Goal: Transaction & Acquisition: Purchase product/service

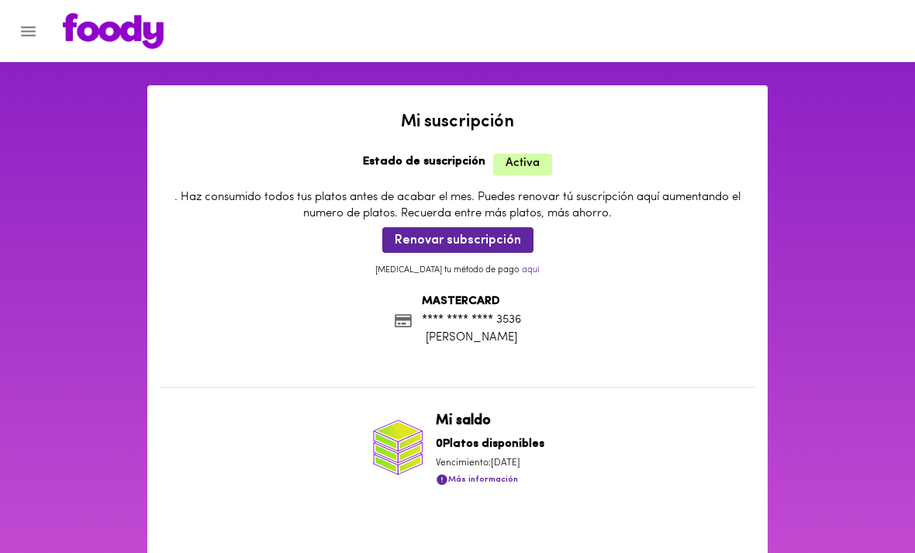
click at [424, 240] on span "Renovar subscripción" at bounding box center [458, 240] width 126 height 15
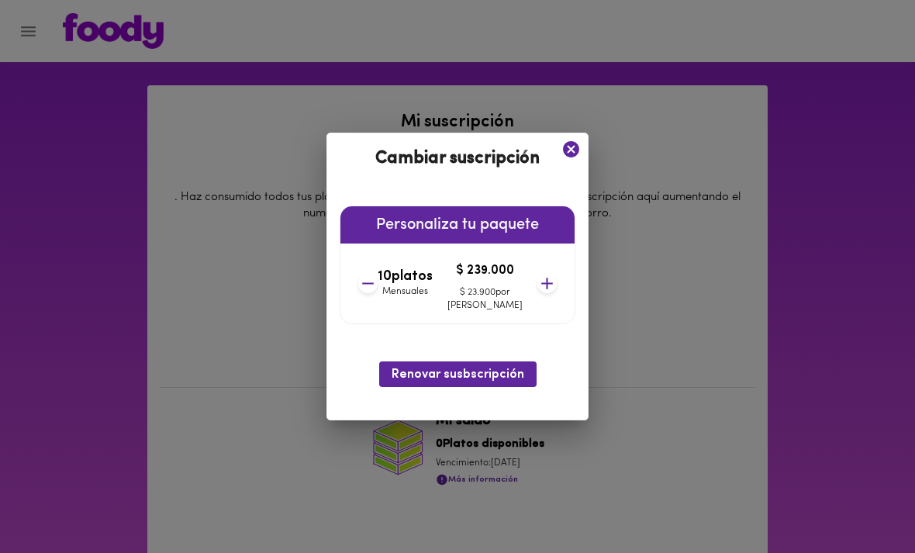
click at [403, 377] on span "Renovar susbscripción" at bounding box center [458, 375] width 133 height 15
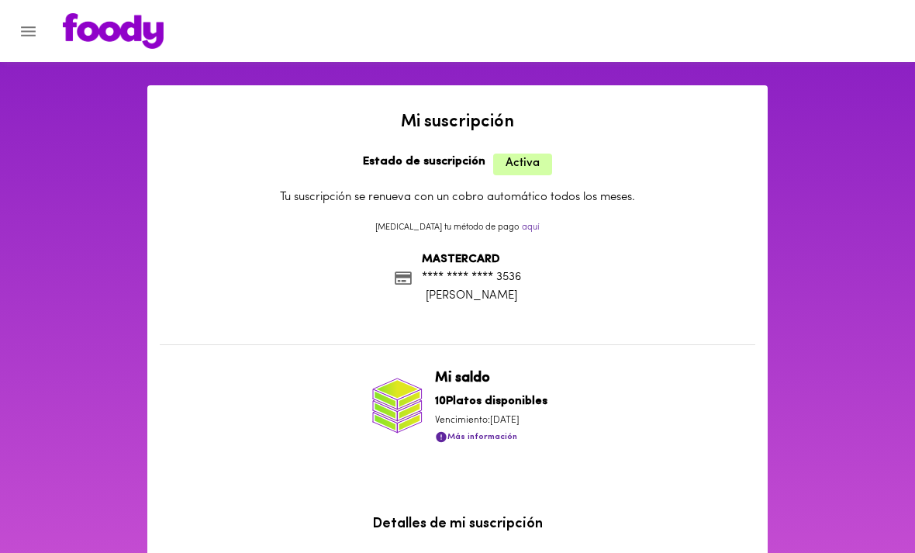
click at [22, 30] on icon "Menu" at bounding box center [28, 31] width 15 height 10
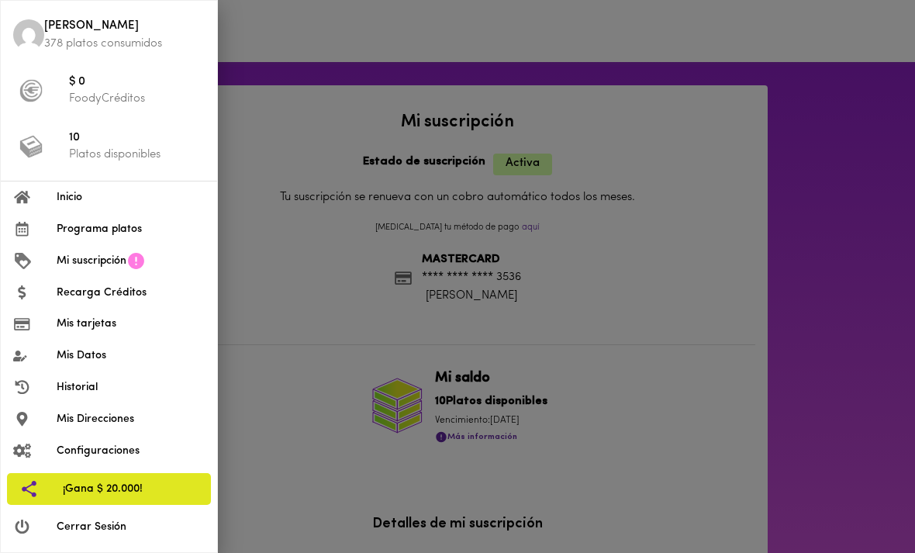
click at [57, 32] on span "[PERSON_NAME]" at bounding box center [124, 27] width 161 height 18
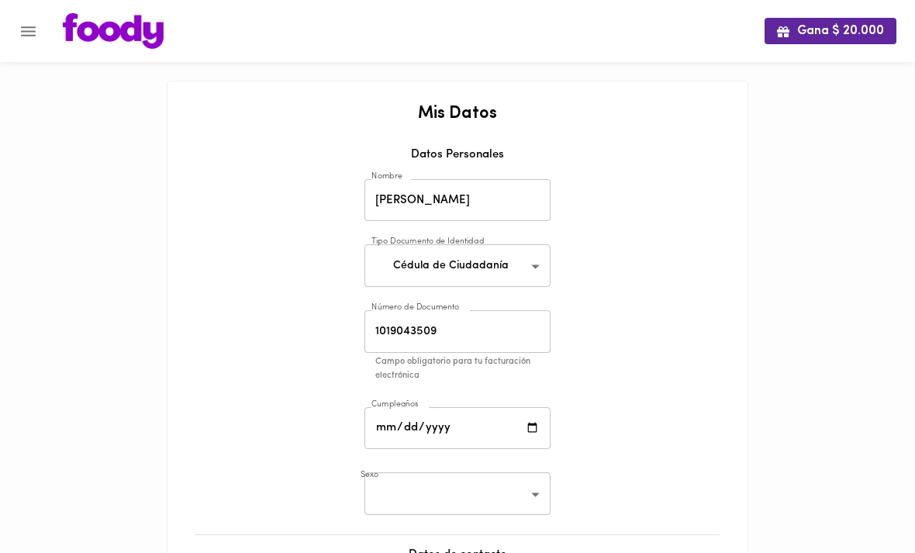
click at [105, 32] on img at bounding box center [113, 31] width 101 height 36
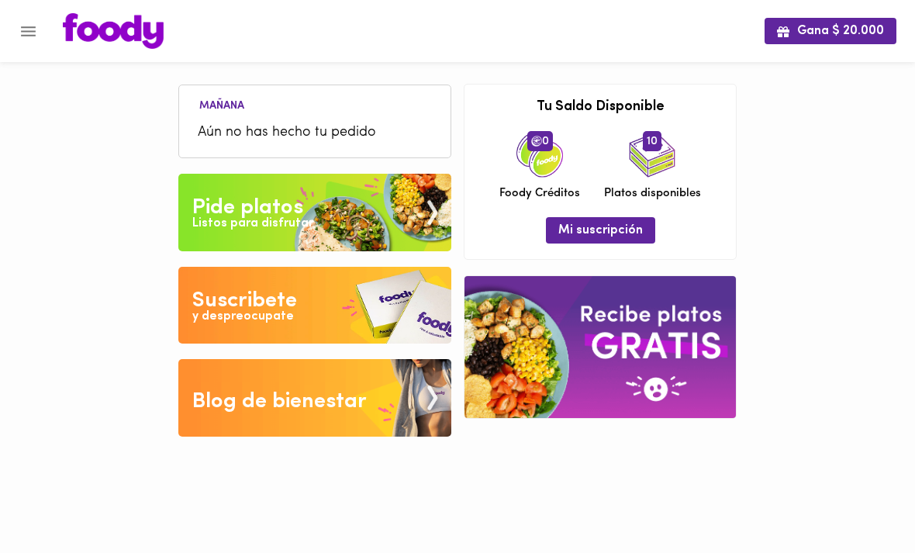
click at [240, 209] on div "Pide platos" at bounding box center [247, 207] width 111 height 31
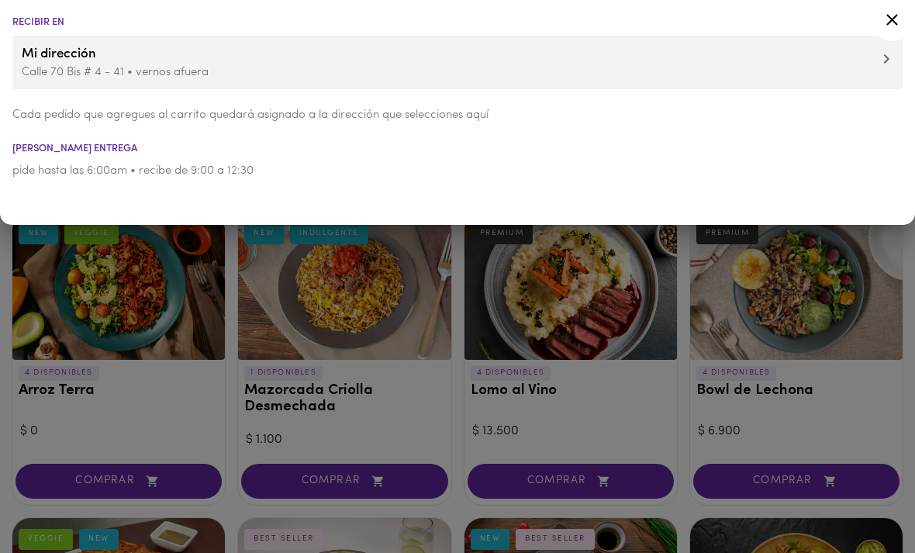
click at [181, 326] on div at bounding box center [457, 276] width 915 height 553
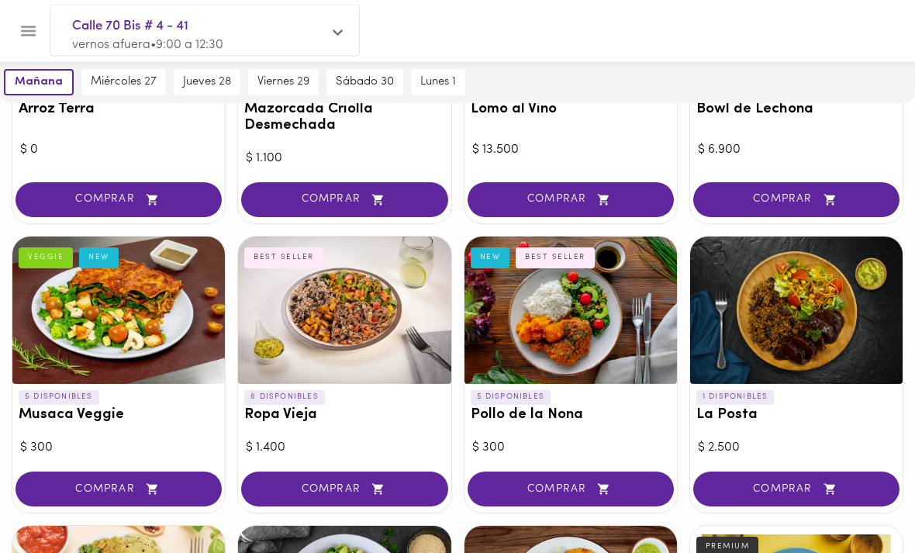
scroll to position [299, 0]
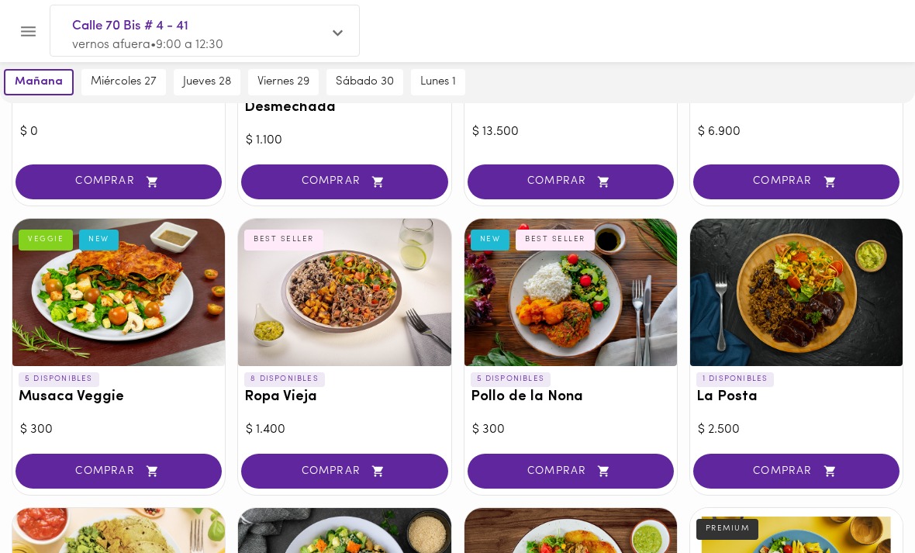
click at [292, 474] on button "COMPRAR" at bounding box center [344, 471] width 206 height 35
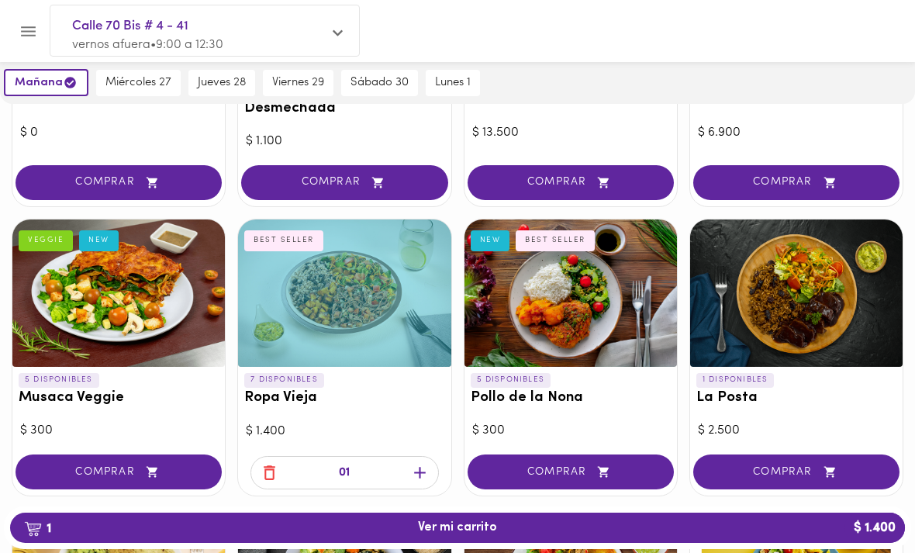
click at [274, 543] on button "1 Ver mi carrito $ 1.400" at bounding box center [457, 528] width 895 height 30
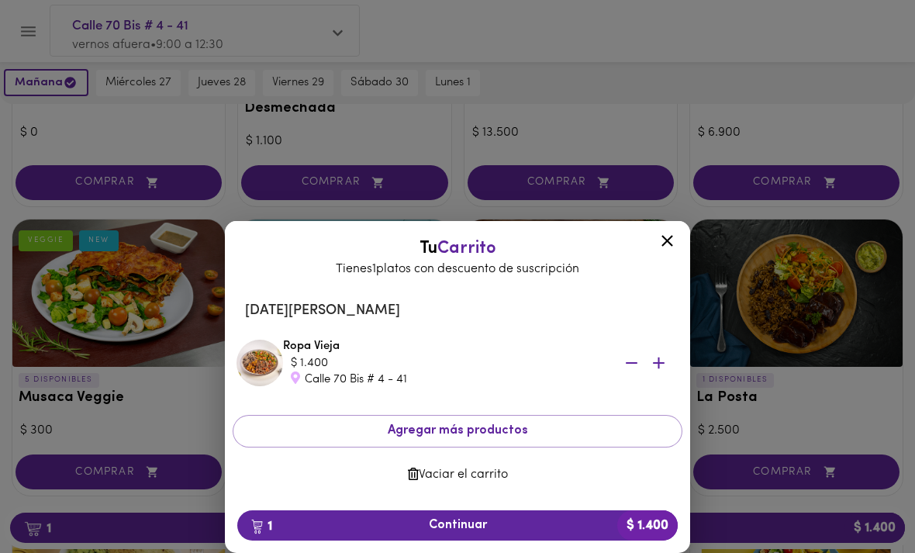
click at [294, 533] on span "1 Continuar $ 1.400" at bounding box center [458, 525] width 416 height 15
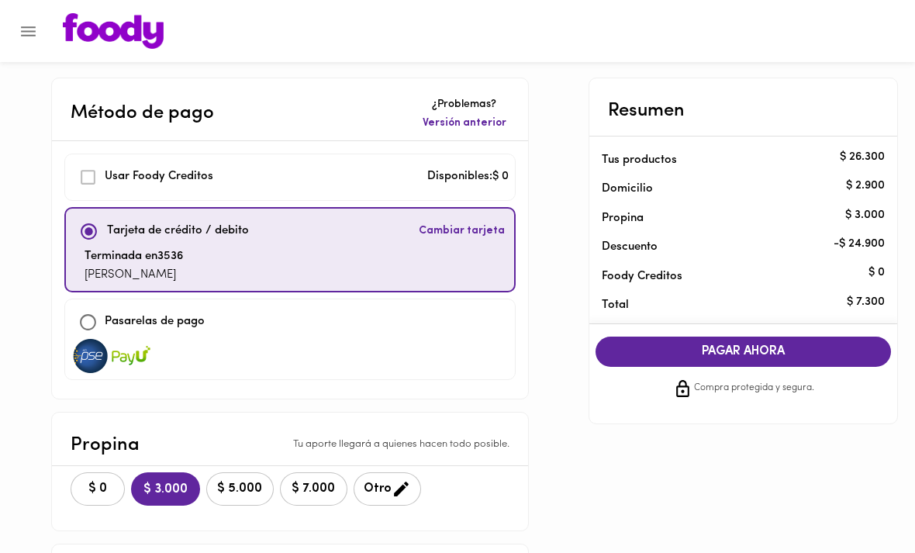
click at [88, 489] on button "$ 0" at bounding box center [98, 488] width 54 height 33
click at [679, 341] on button "PAGAR AHORA" at bounding box center [744, 352] width 296 height 30
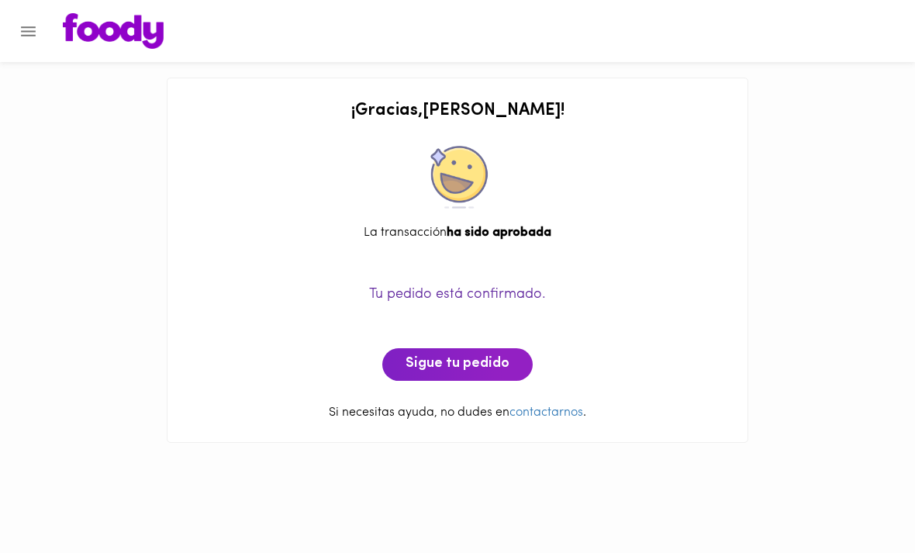
click at [80, 21] on img at bounding box center [113, 31] width 101 height 36
